Goal: Go to known website: Access a specific website the user already knows

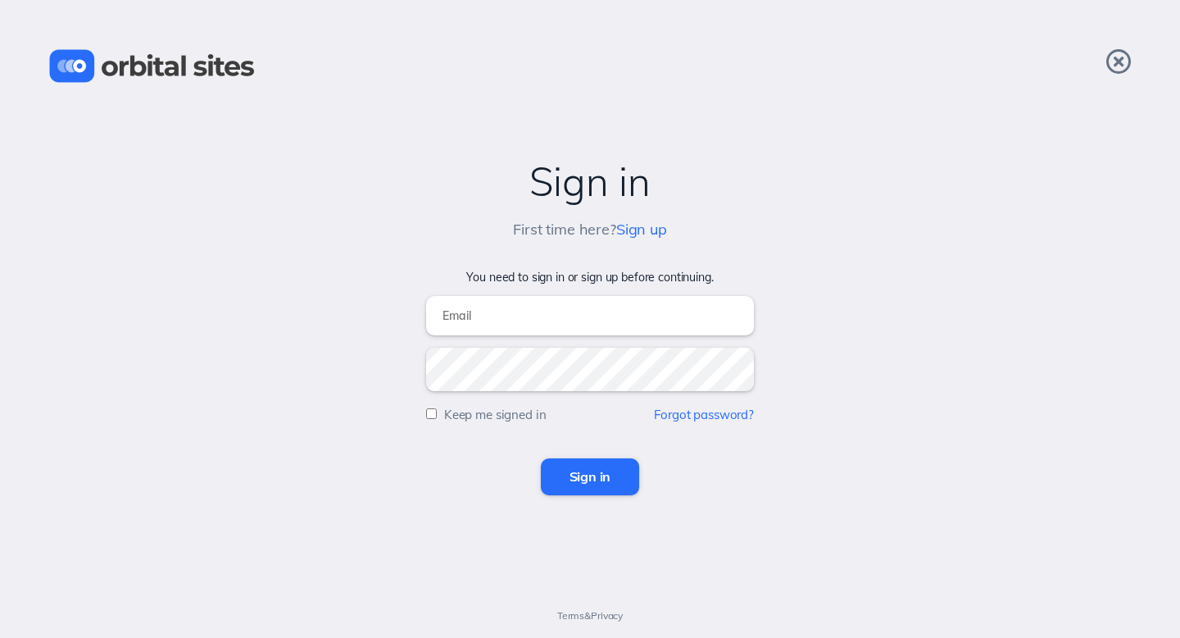
type input "[PERSON_NAME][EMAIL_ADDRESS][DOMAIN_NAME]"
click at [577, 486] on input "Sign in" at bounding box center [590, 476] width 99 height 36
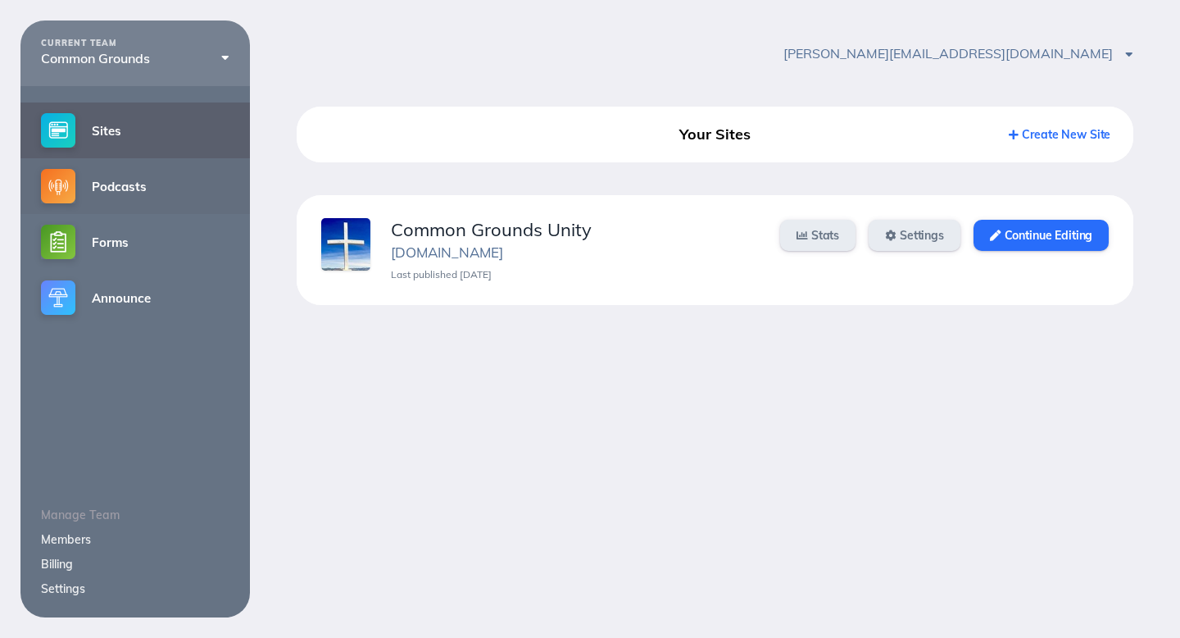
click at [156, 192] on link "Podcasts" at bounding box center [134, 186] width 229 height 56
